Goal: Navigation & Orientation: Find specific page/section

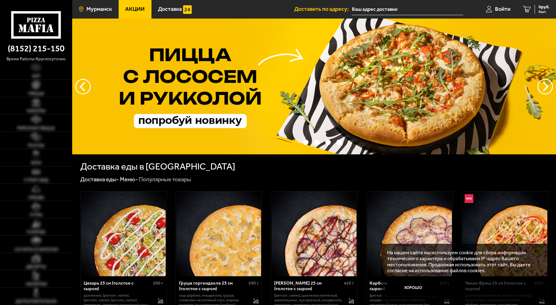
click at [102, 10] on span "Мурманск" at bounding box center [98, 10] width 25 height 6
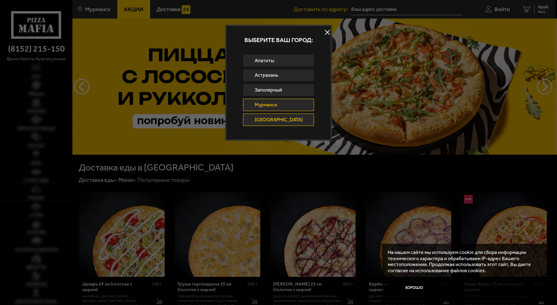
click at [271, 121] on link "[GEOGRAPHIC_DATA]" at bounding box center [278, 120] width 71 height 12
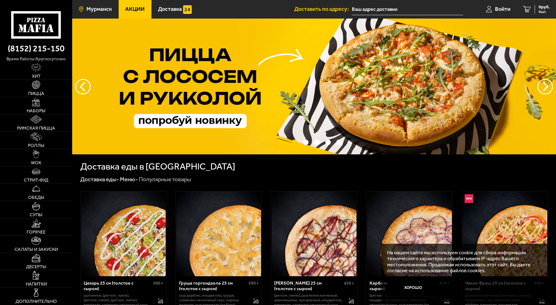
click at [95, 10] on span "Мурманск" at bounding box center [98, 10] width 25 height 6
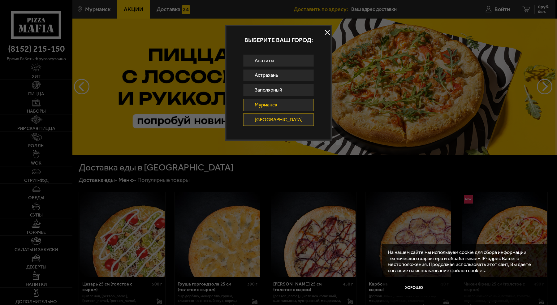
click at [270, 120] on link "[GEOGRAPHIC_DATA]" at bounding box center [278, 120] width 71 height 12
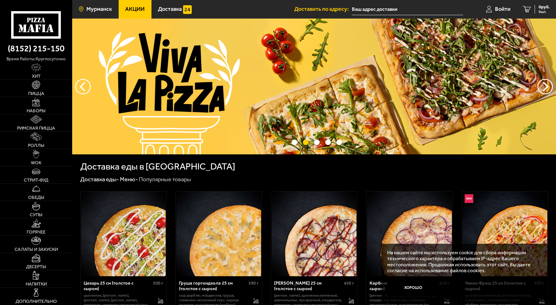
click at [87, 8] on span "Мурманск" at bounding box center [98, 10] width 25 height 6
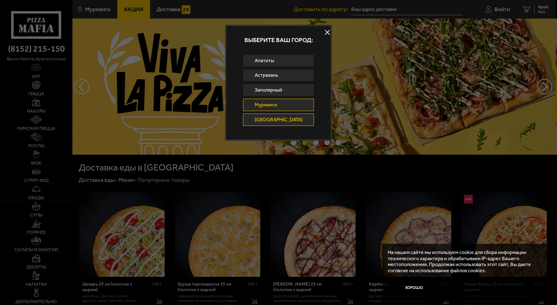
click at [267, 121] on link "[GEOGRAPHIC_DATA]" at bounding box center [278, 120] width 71 height 12
